Goal: Information Seeking & Learning: Learn about a topic

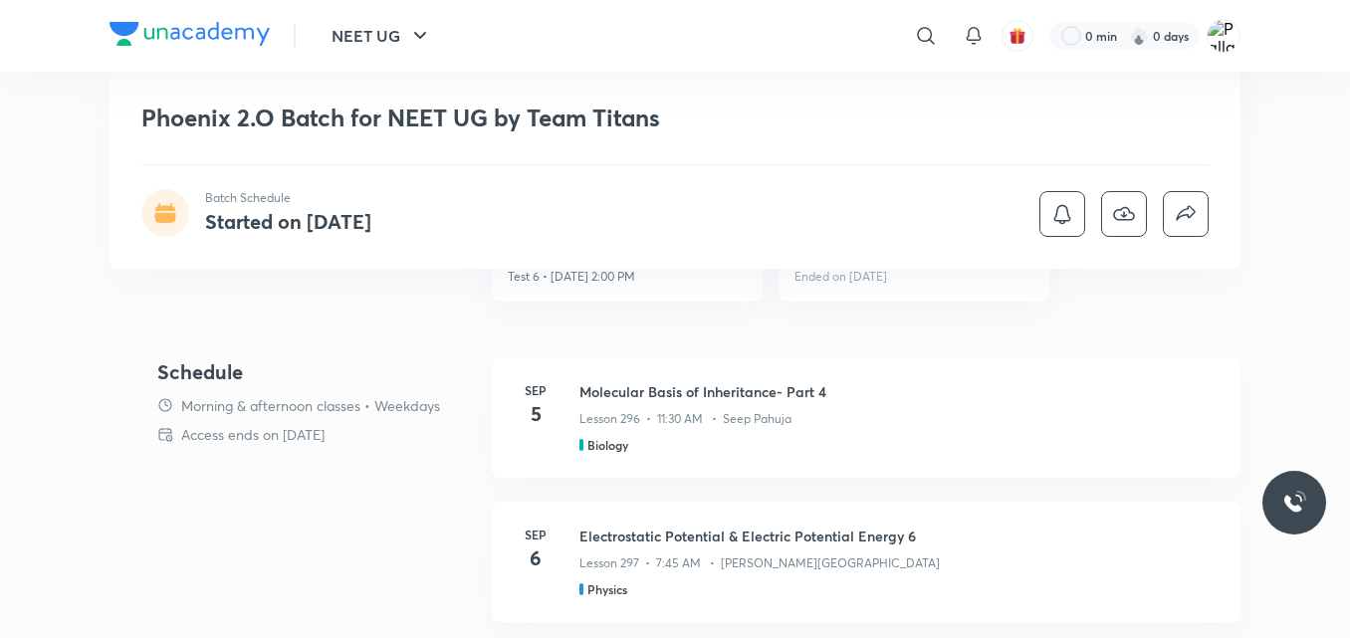
scroll to position [717, 0]
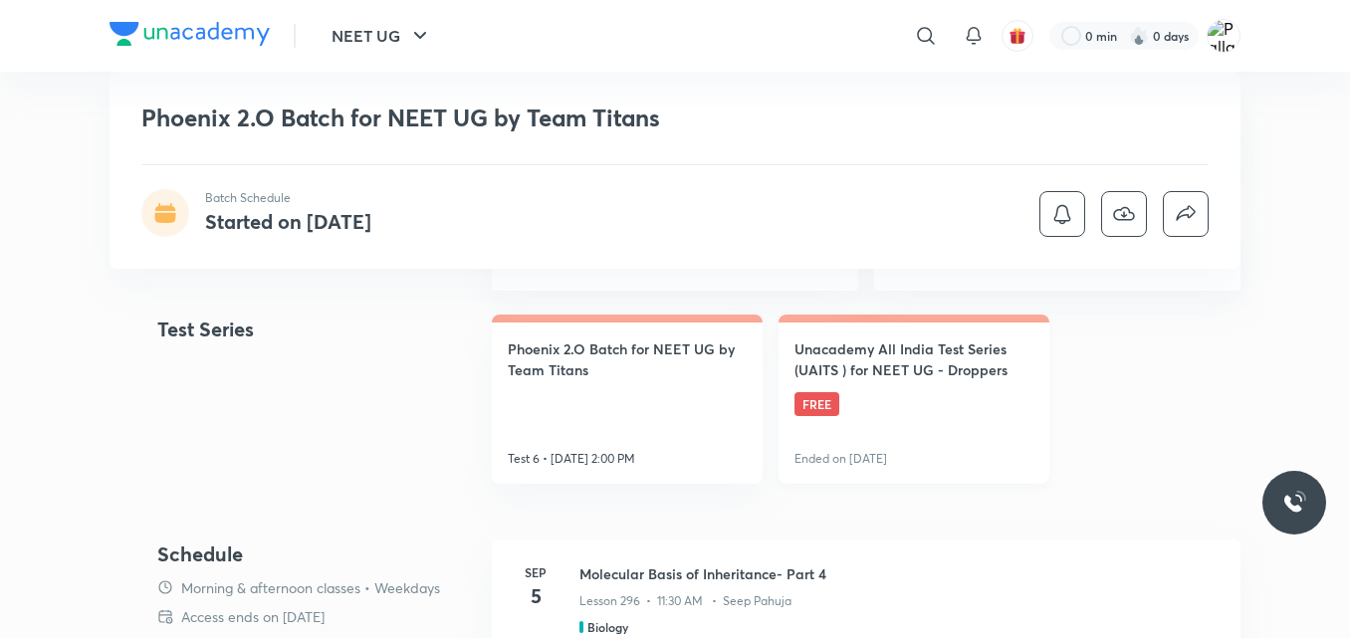
click at [826, 403] on span "FREE" at bounding box center [817, 404] width 45 height 24
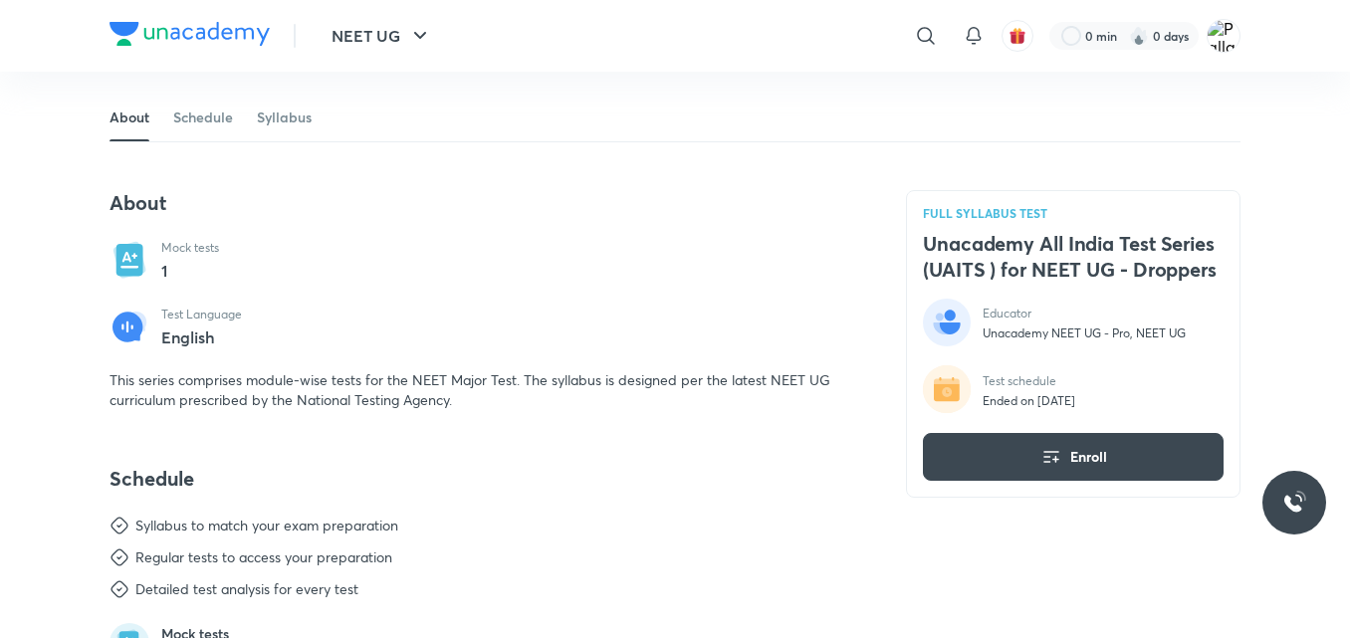
scroll to position [537, 0]
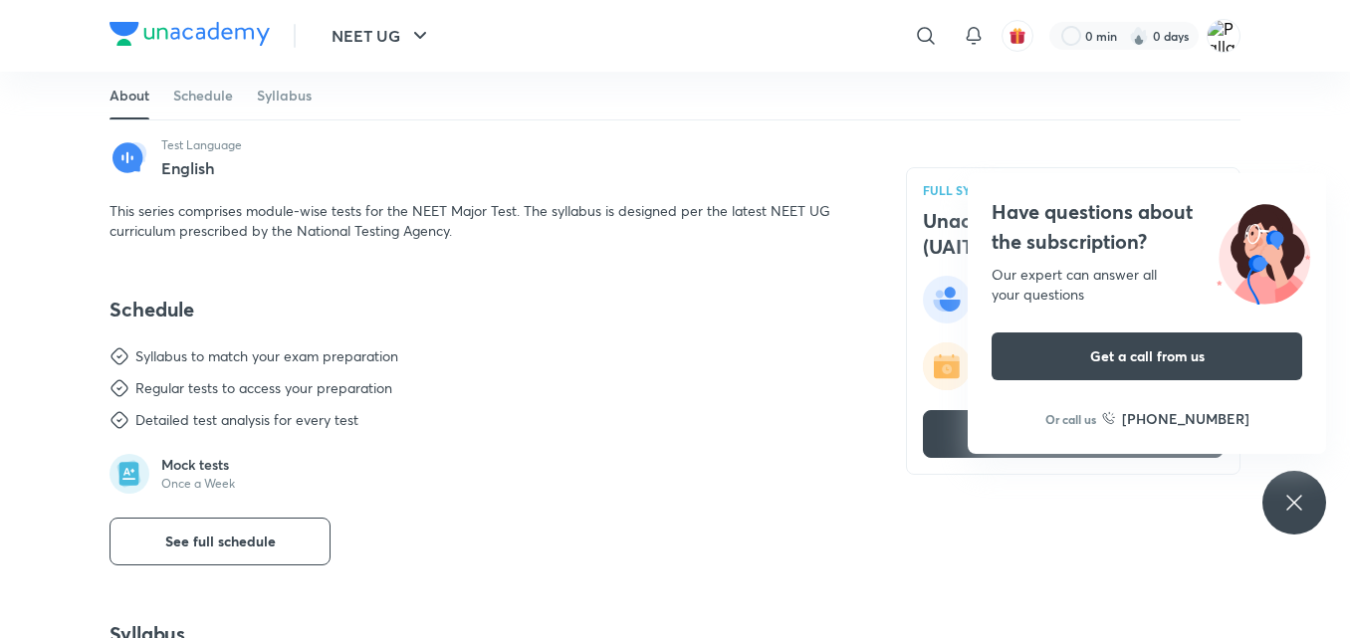
click at [1300, 503] on icon at bounding box center [1294, 503] width 24 height 24
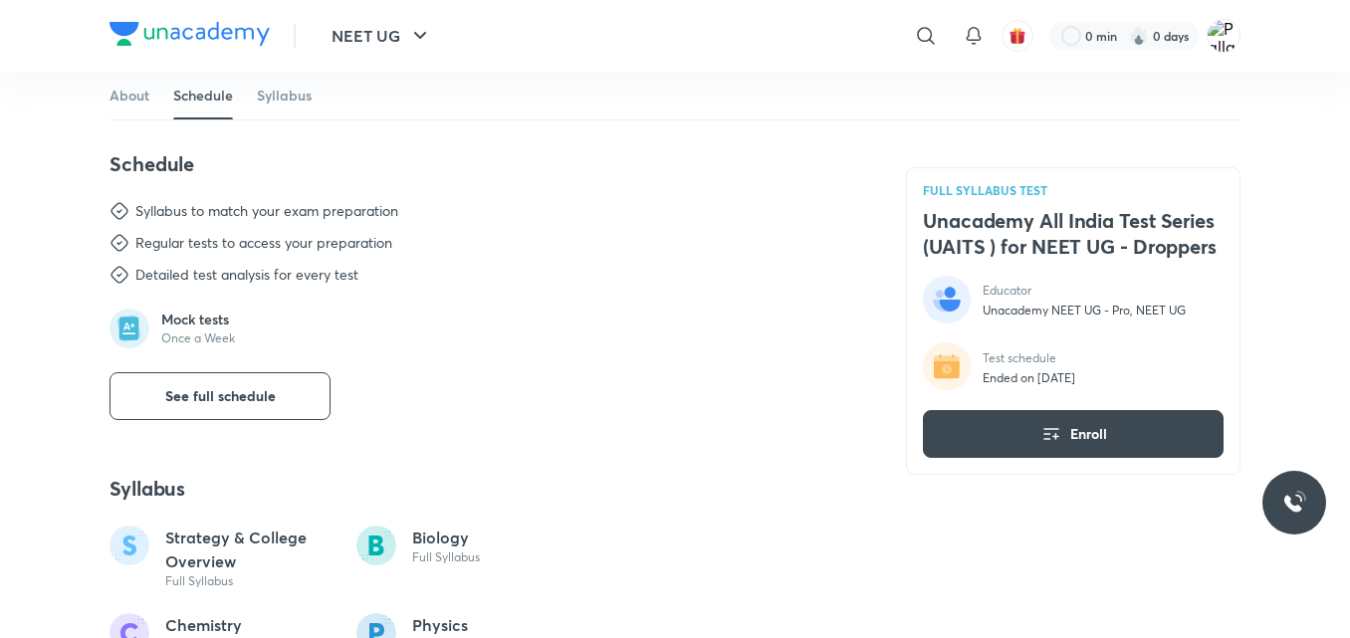
scroll to position [0, 0]
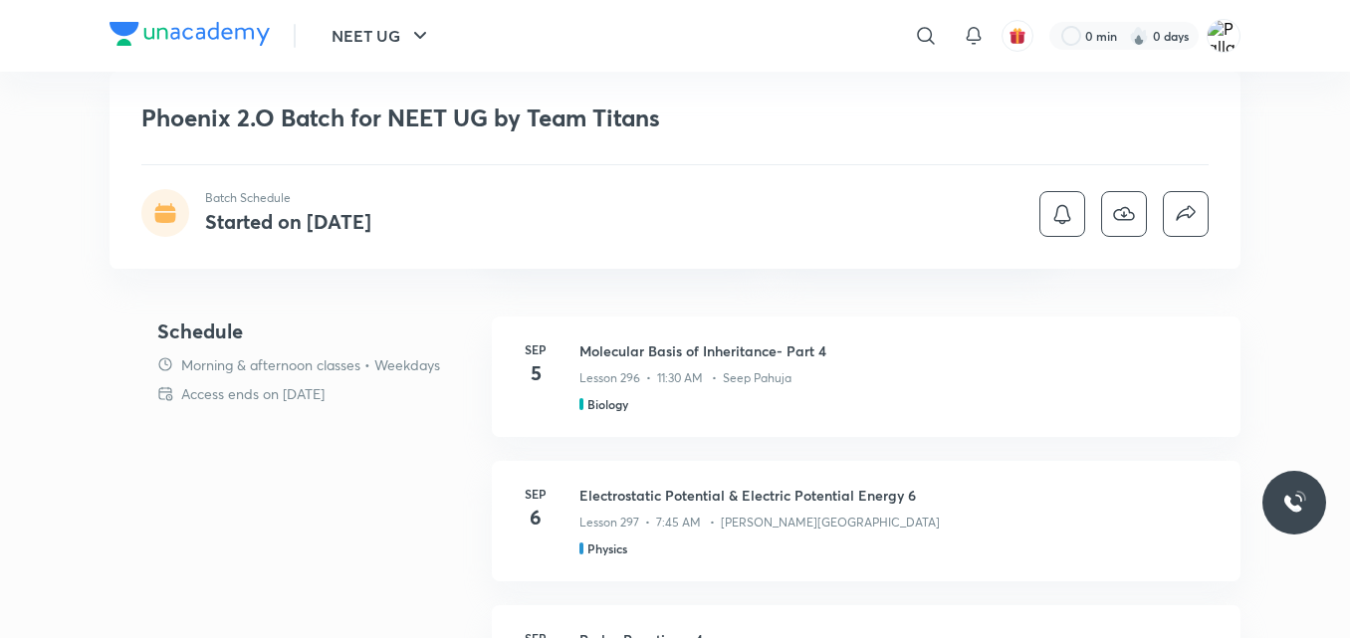
scroll to position [757, 0]
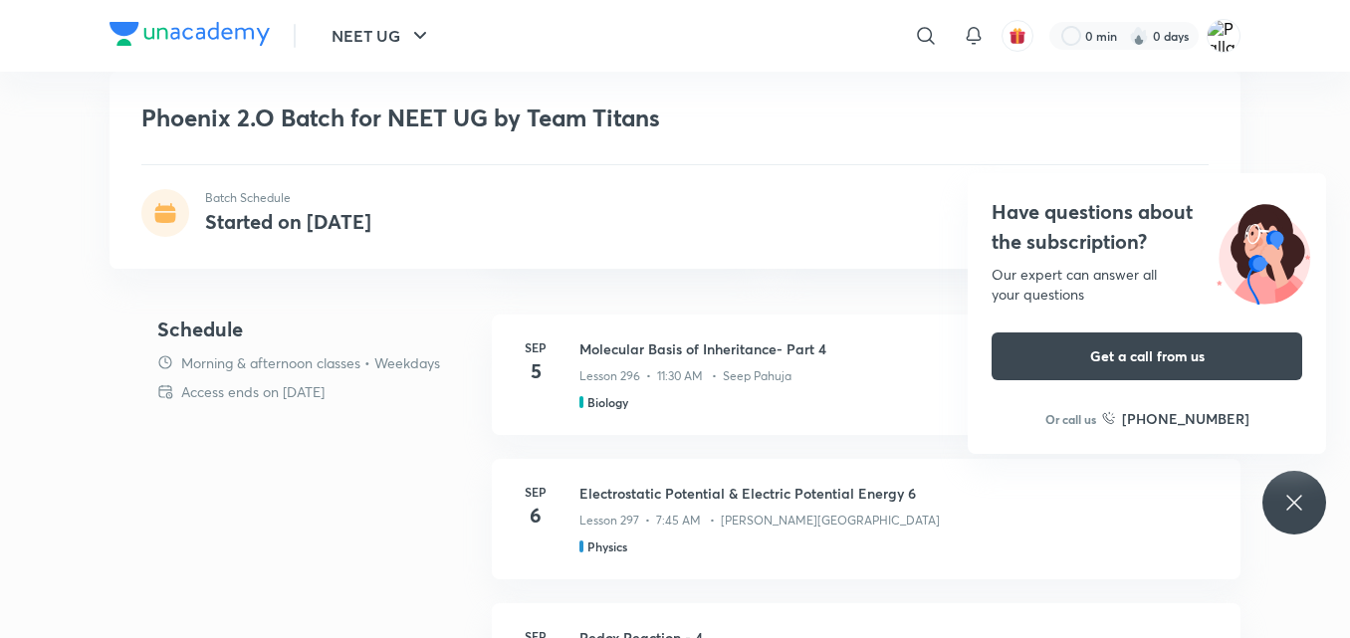
click at [1293, 505] on icon at bounding box center [1293, 502] width 15 height 15
